Goal: Task Accomplishment & Management: Manage account settings

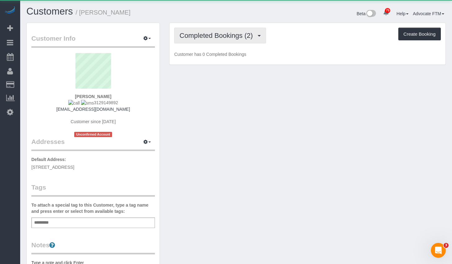
click at [206, 41] on button "Completed Bookings (2)" at bounding box center [220, 36] width 92 height 16
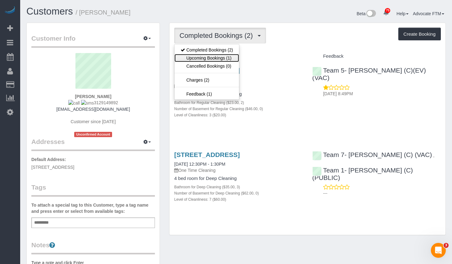
click at [221, 55] on link "Upcoming Bookings (1)" at bounding box center [206, 58] width 65 height 8
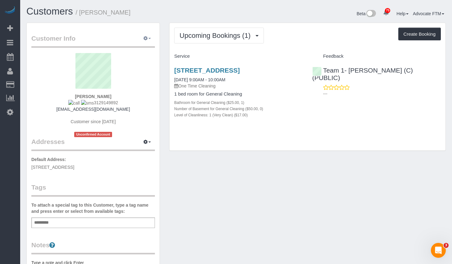
click at [146, 38] on icon "button" at bounding box center [145, 38] width 4 height 4
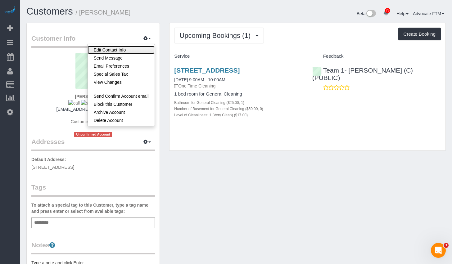
click at [128, 51] on link "Edit Contact Info" at bounding box center [120, 50] width 67 height 8
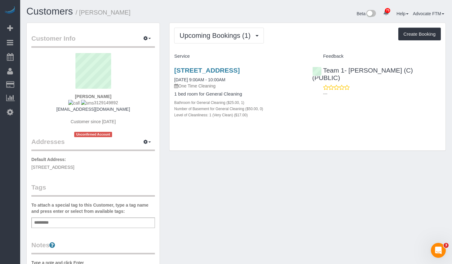
select select "IL"
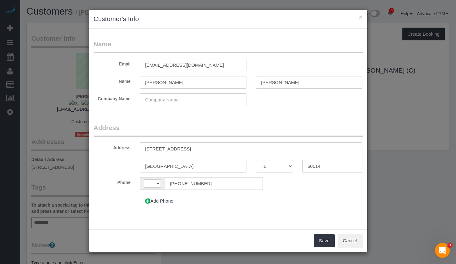
select select "string:[GEOGRAPHIC_DATA]"
drag, startPoint x: 132, startPoint y: 60, endPoint x: 114, endPoint y: 58, distance: 18.3
click at [115, 58] on fieldset "Name Email [EMAIL_ADDRESS][DOMAIN_NAME] Name [PERSON_NAME][GEOGRAPHIC_DATA] Com…" at bounding box center [228, 74] width 269 height 71
paste input "[EMAIL_ADDRESS][DOMAIN_NAME]"
type input "[EMAIL_ADDRESS][DOMAIN_NAME]"
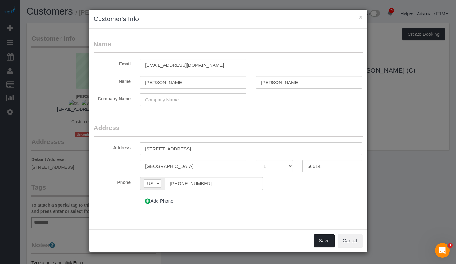
click at [320, 234] on button "Save" at bounding box center [324, 240] width 21 height 13
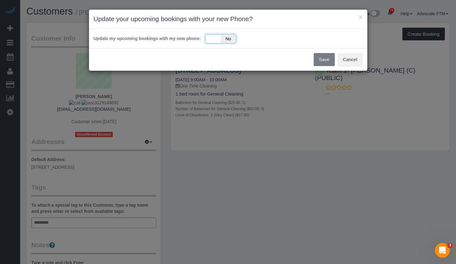
click at [227, 40] on span "No" at bounding box center [228, 38] width 15 height 9
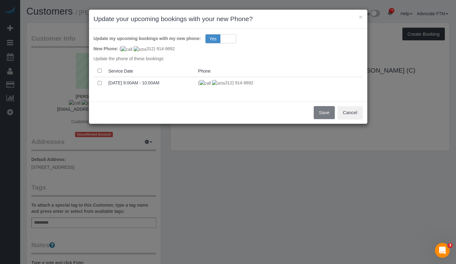
click at [321, 80] on div "× Update your upcoming bookings with your new Phone? Update my upcoming booking…" at bounding box center [228, 66] width 279 height 115
click at [327, 114] on div "Save Cancel" at bounding box center [228, 112] width 278 height 23
click at [326, 111] on button "Save" at bounding box center [324, 112] width 21 height 13
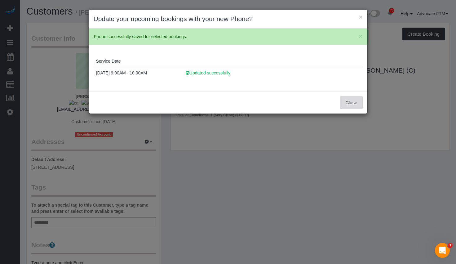
click at [354, 105] on button "Close" at bounding box center [351, 102] width 22 height 13
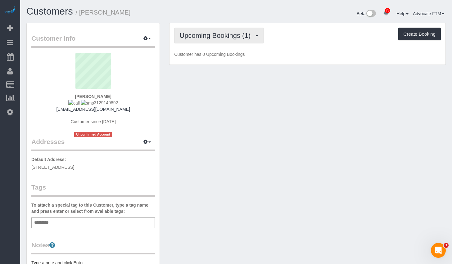
click at [211, 32] on span "Upcoming Bookings (1)" at bounding box center [216, 36] width 74 height 8
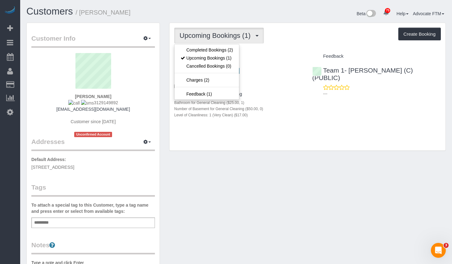
click at [289, 54] on h4 "Service" at bounding box center [238, 56] width 128 height 5
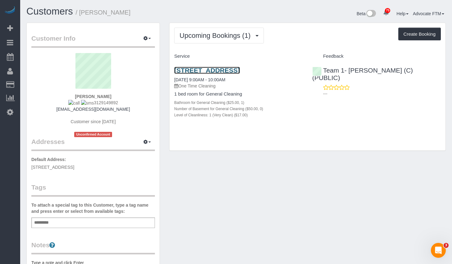
click at [239, 70] on link "[STREET_ADDRESS]" at bounding box center [206, 70] width 65 height 7
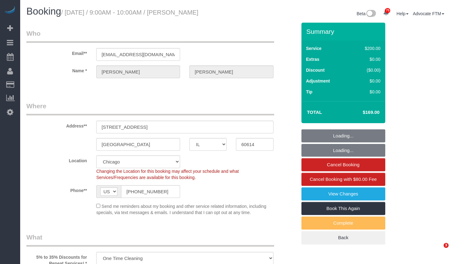
select select "IL"
select select "512"
select select "number:1"
select select "number:65"
select select "number:139"
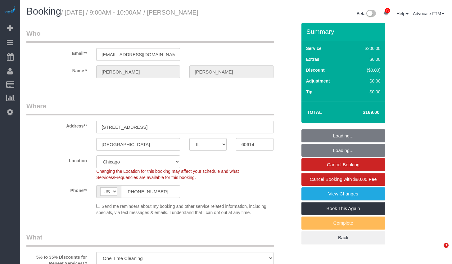
select select "number:105"
select select "object:1350"
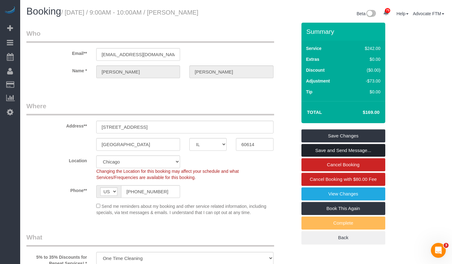
click at [348, 148] on link "Save and Send Message..." at bounding box center [343, 150] width 84 height 13
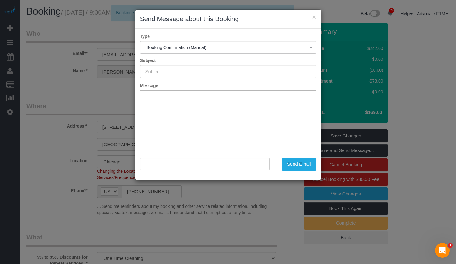
type input "Your Booking With Fresh Tech Maid, Confirmed!"
type input ""Patricia Bergeson" <ptbergeson@yahoo.com>"
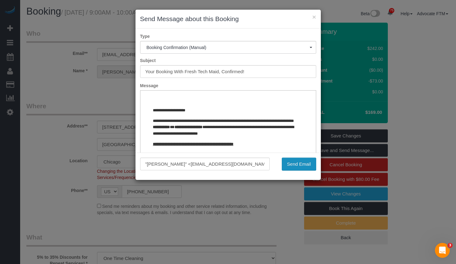
click at [302, 163] on button "Send Email" at bounding box center [299, 164] width 34 height 13
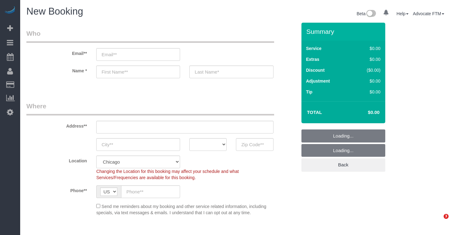
select select "512"
